Goal: Information Seeking & Learning: Find specific fact

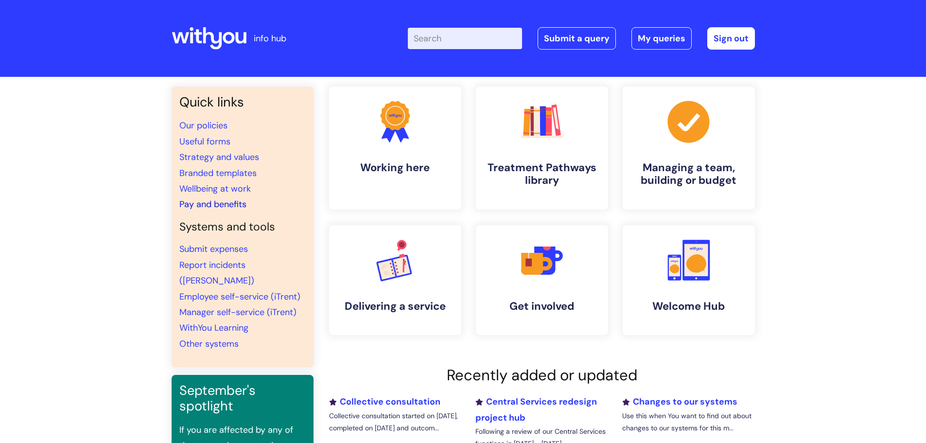
click at [208, 200] on link "Pay and benefits" at bounding box center [212, 204] width 67 height 12
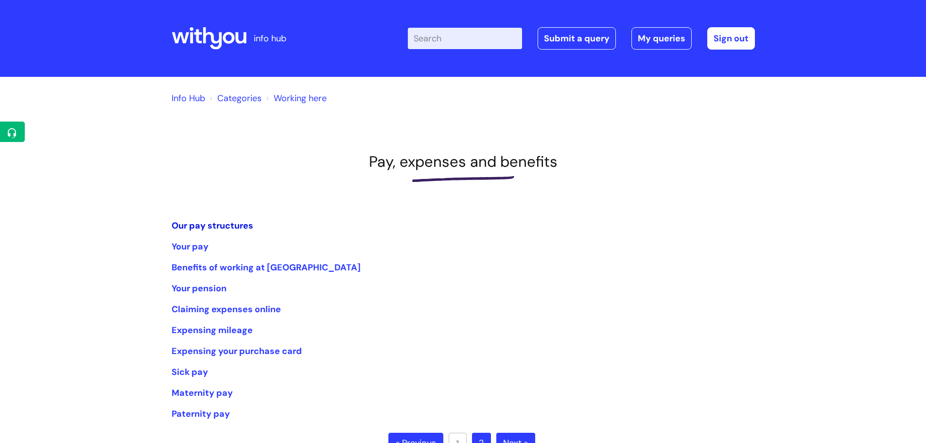
click at [211, 225] on link "Our pay structures" at bounding box center [213, 226] width 82 height 12
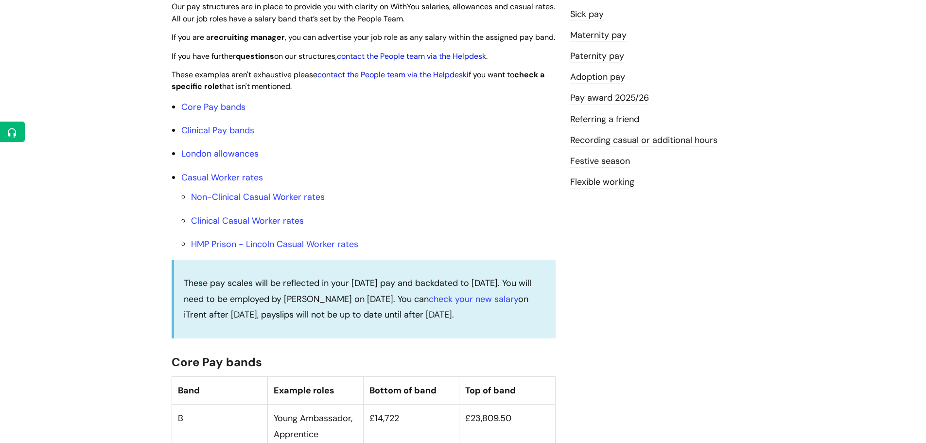
scroll to position [263, 0]
click at [286, 249] on link "HMP Prison - Lincoln Casual Worker rates" at bounding box center [274, 244] width 167 height 12
